Goal: Task Accomplishment & Management: Manage account settings

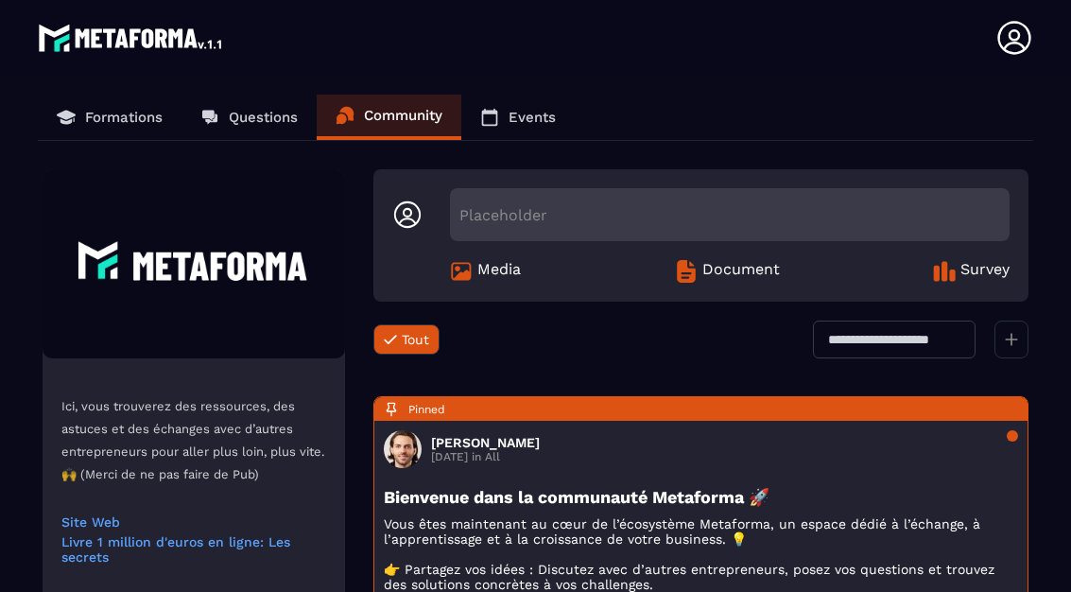
click at [1026, 38] on icon at bounding box center [1014, 38] width 38 height 38
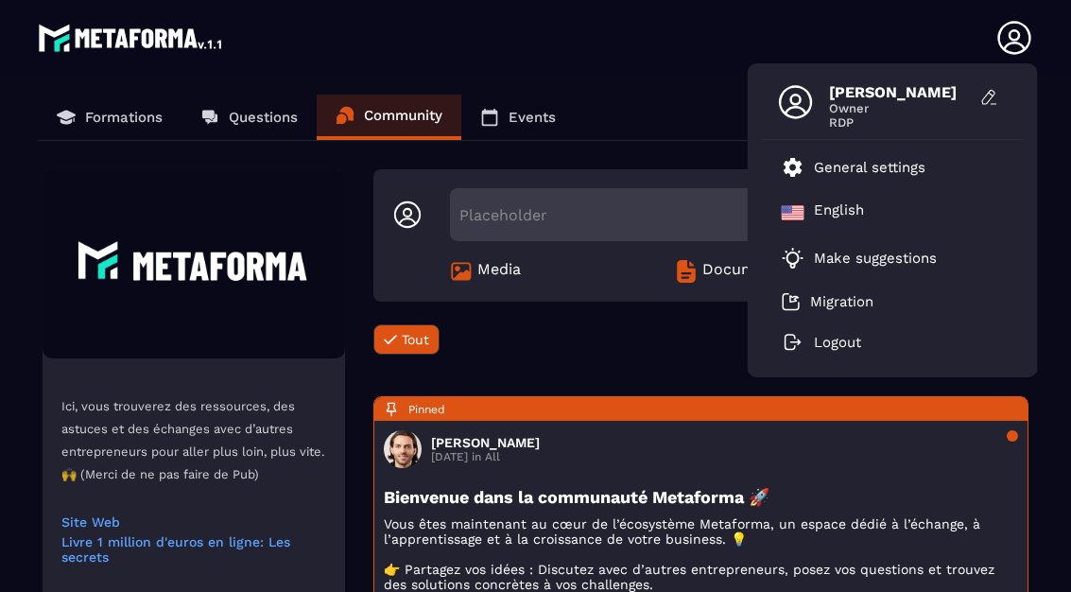
click at [909, 176] on p "General settings" at bounding box center [870, 167] width 112 height 17
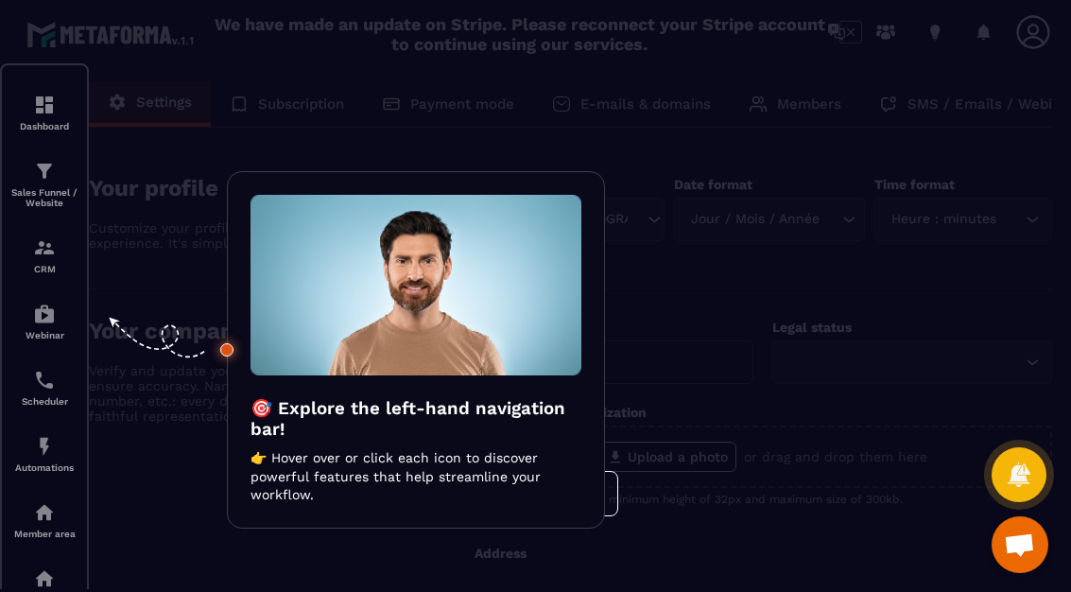
click at [864, 203] on div at bounding box center [535, 296] width 1071 height 592
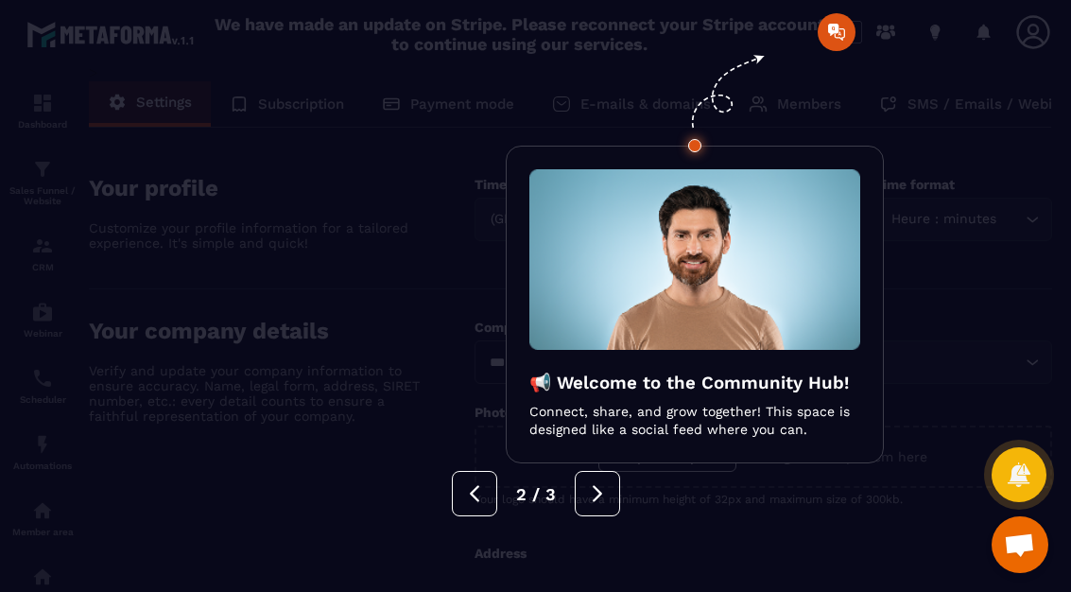
click at [988, 196] on div at bounding box center [535, 296] width 1071 height 592
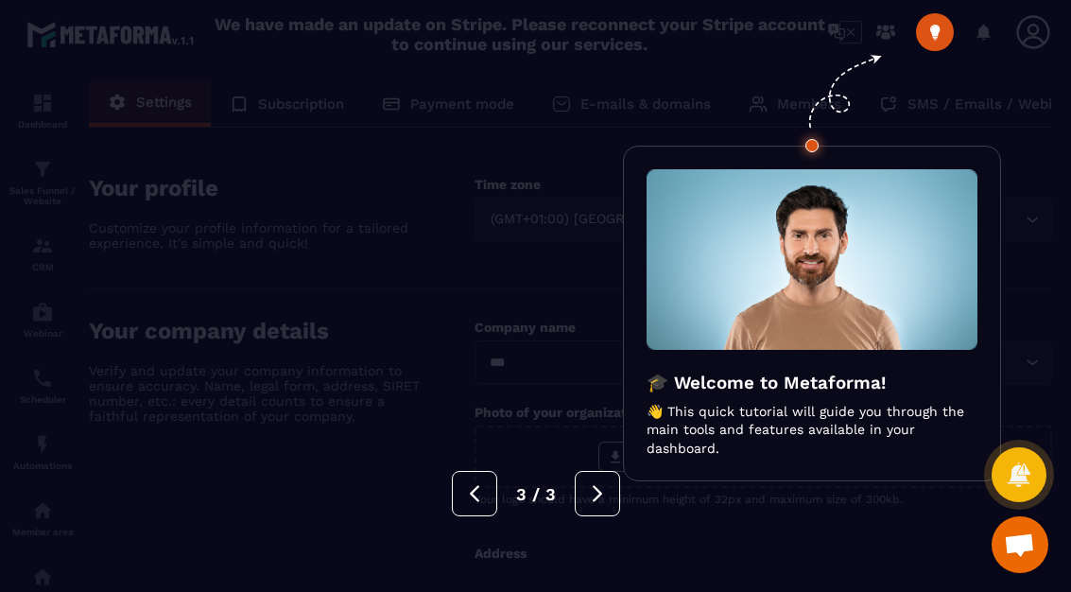
click at [932, 254] on img at bounding box center [811, 259] width 331 height 180
click at [1046, 178] on div at bounding box center [535, 296] width 1071 height 592
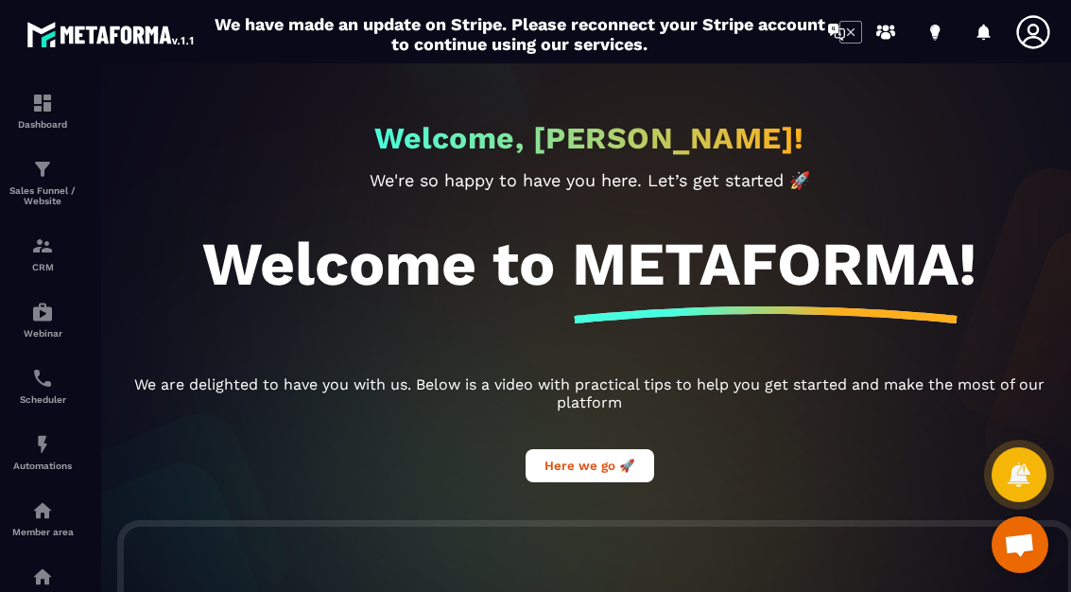
click at [1049, 37] on icon at bounding box center [1033, 32] width 38 height 38
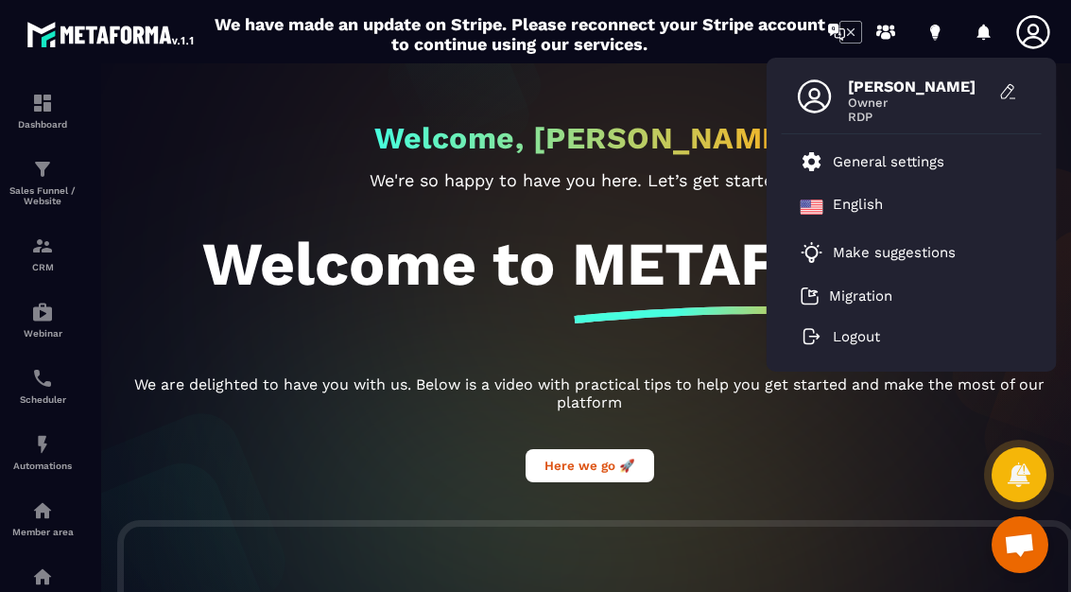
click at [926, 170] on p "General settings" at bounding box center [889, 161] width 112 height 17
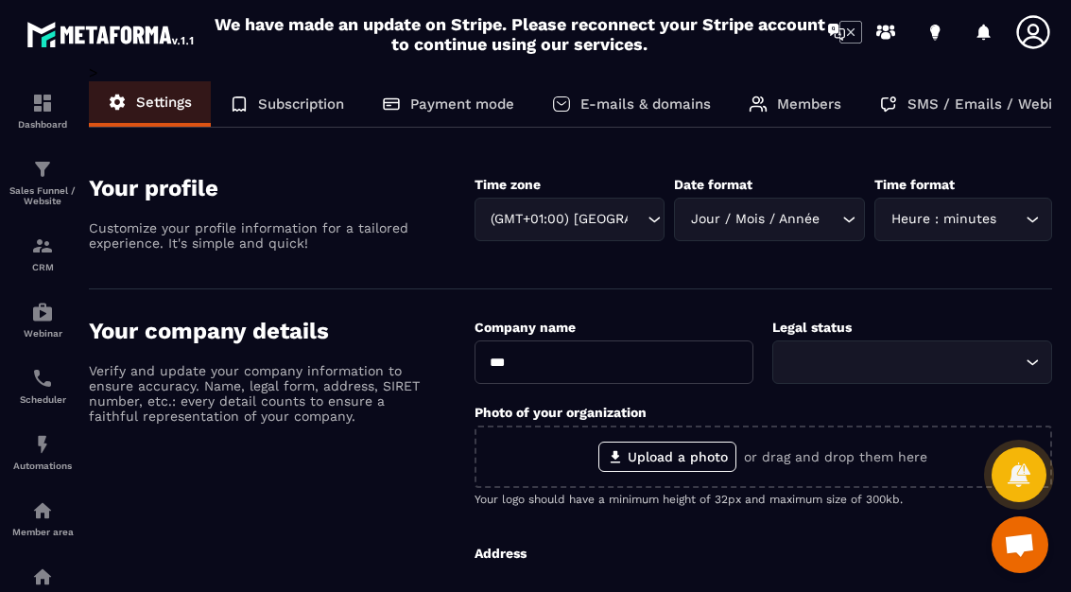
click at [273, 108] on p "Subscription" at bounding box center [301, 103] width 86 height 17
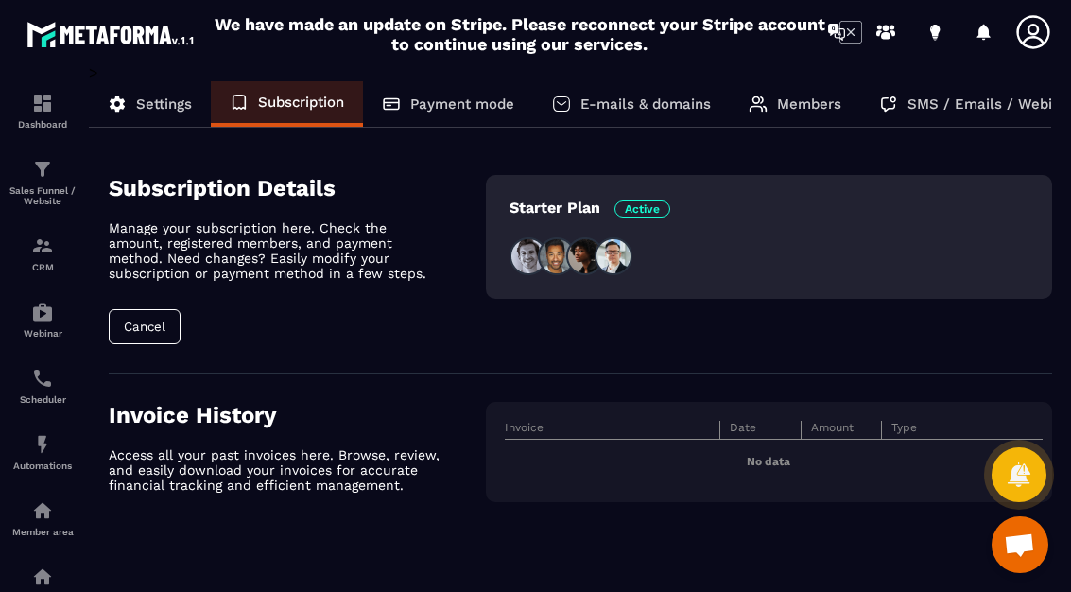
click at [444, 119] on div "Payment mode" at bounding box center [448, 103] width 170 height 45
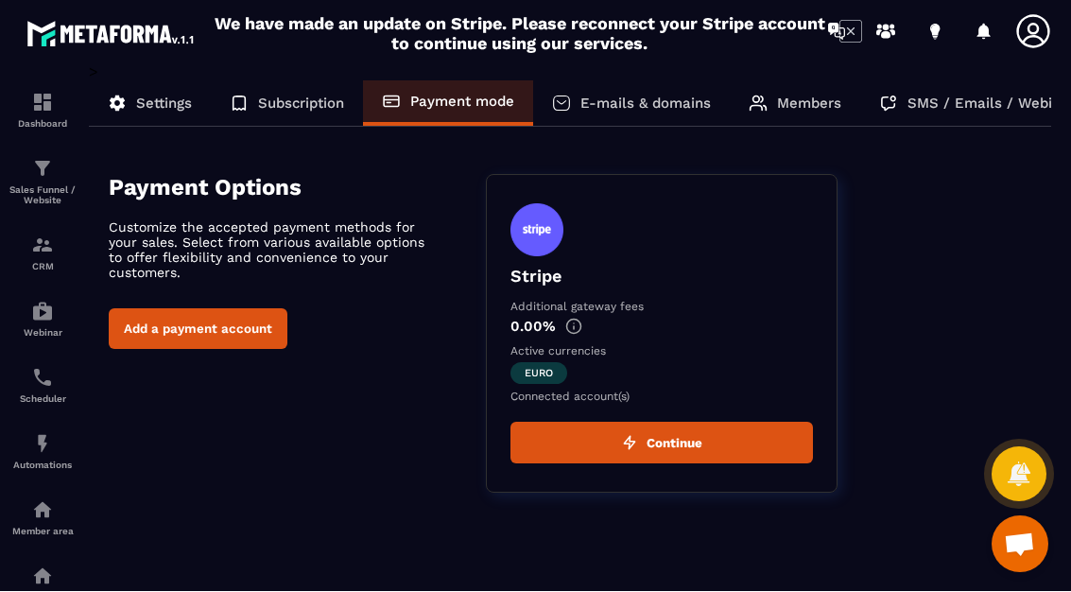
click at [263, 81] on div "Subscription" at bounding box center [287, 103] width 152 height 45
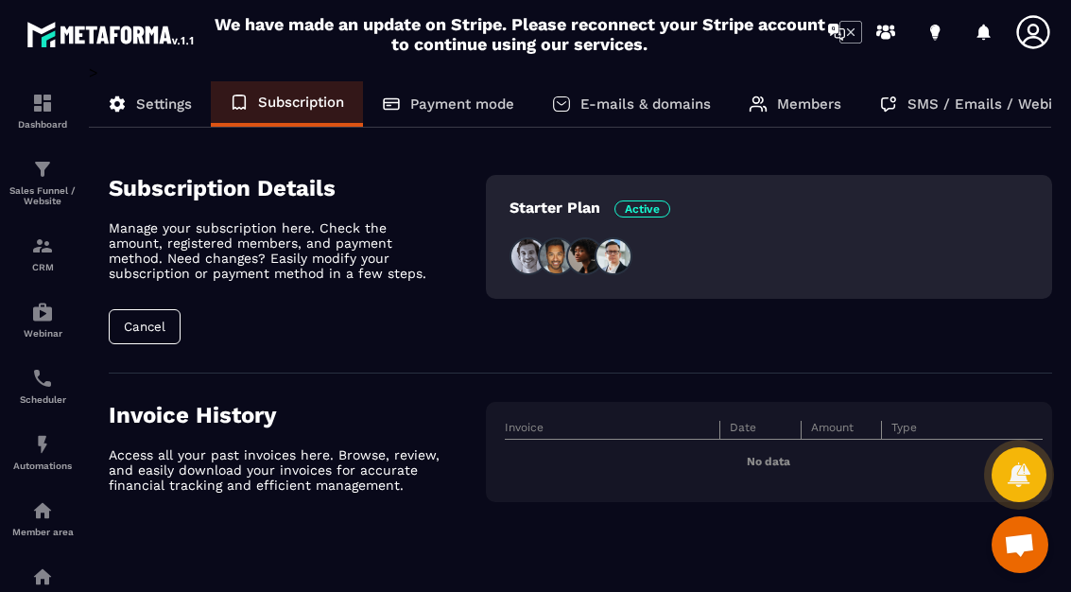
scroll to position [9, 0]
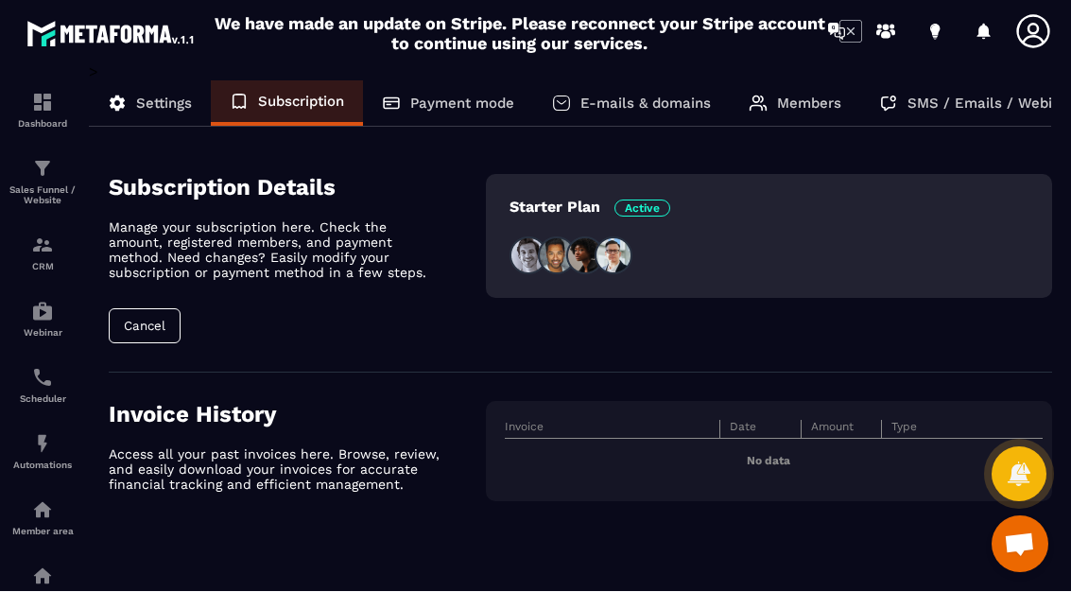
click at [1045, 29] on icon at bounding box center [1032, 31] width 33 height 33
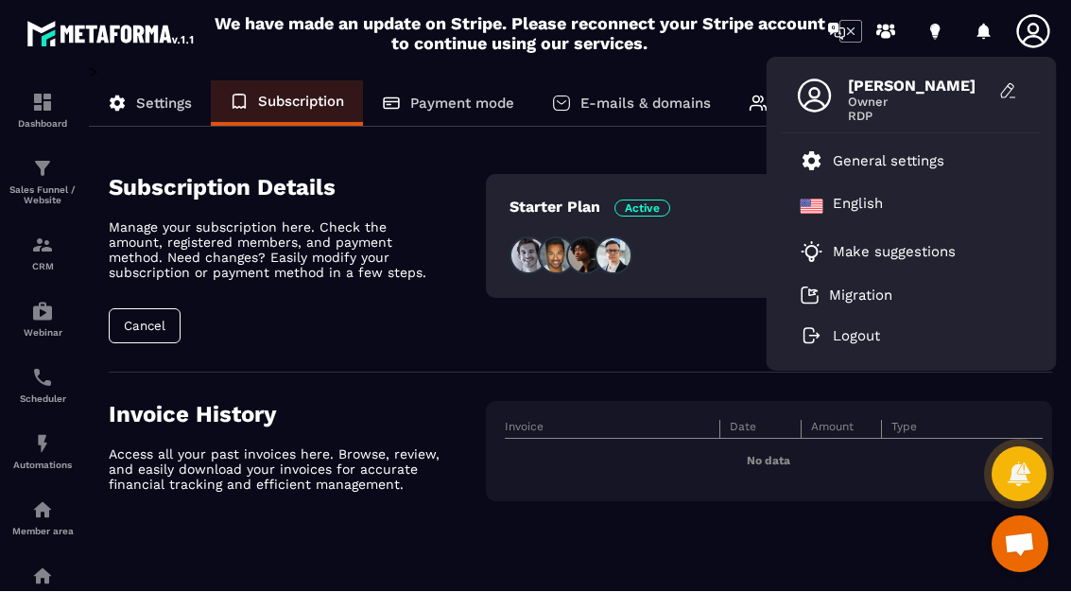
scroll to position [10, 0]
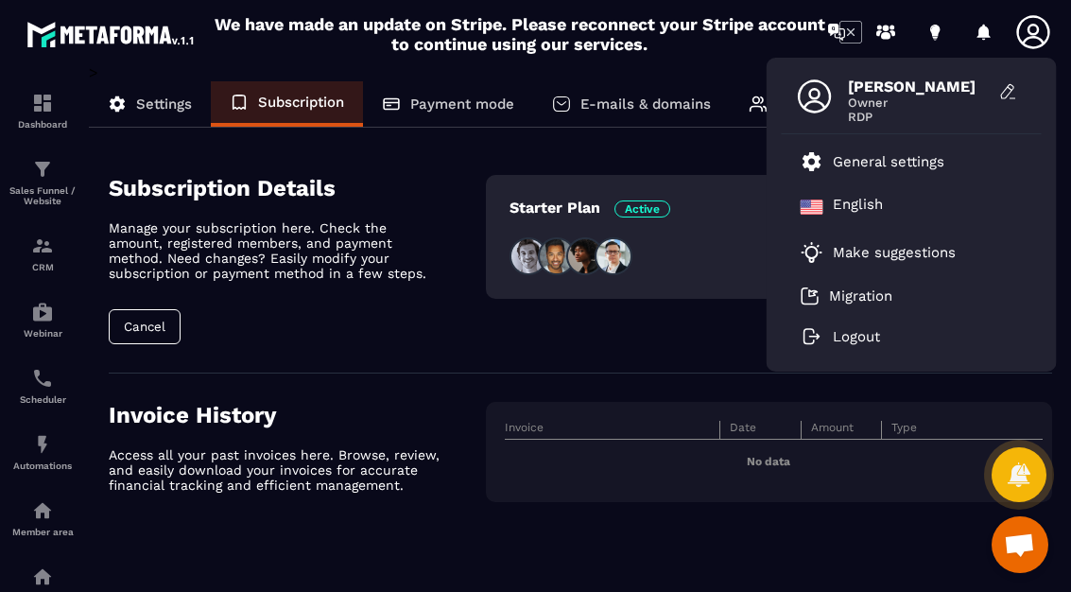
click at [885, 211] on div "English" at bounding box center [912, 206] width 260 height 45
